Goal: Task Accomplishment & Management: Manage account settings

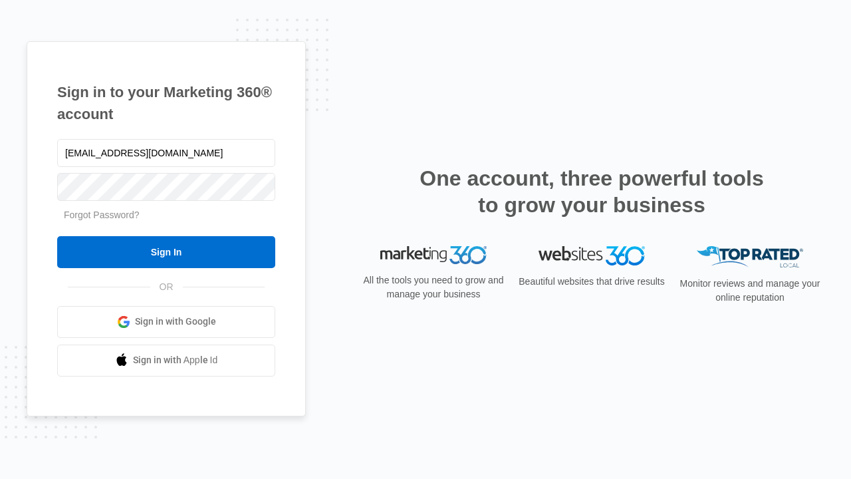
type input "[EMAIL_ADDRESS][DOMAIN_NAME]"
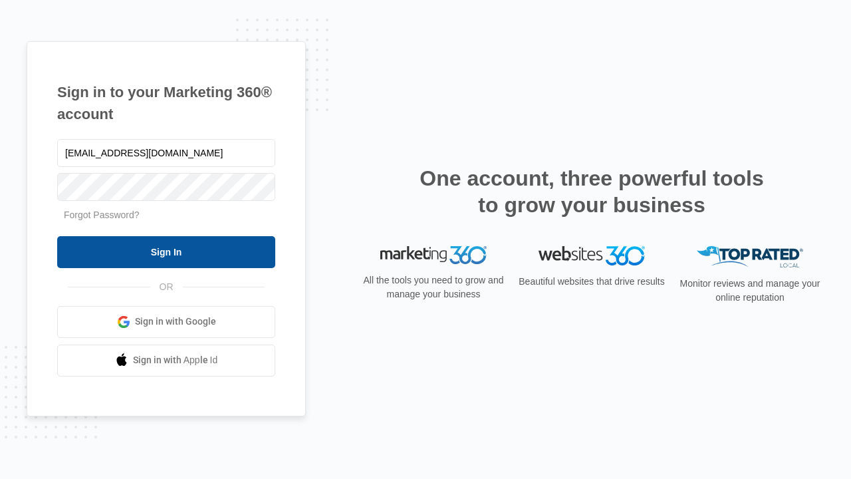
click at [166, 251] on input "Sign In" at bounding box center [166, 252] width 218 height 32
